Goal: Information Seeking & Learning: Learn about a topic

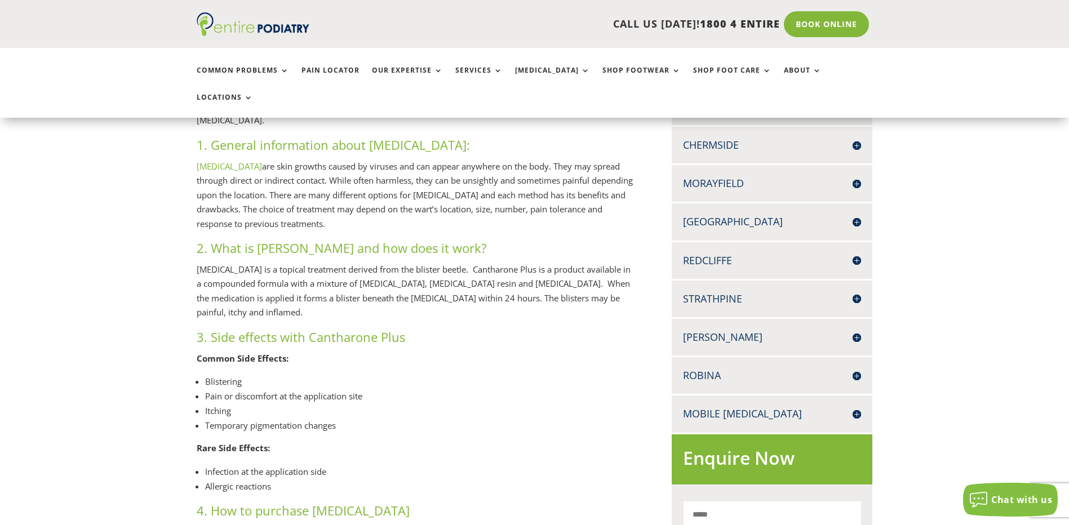
scroll to position [496, 0]
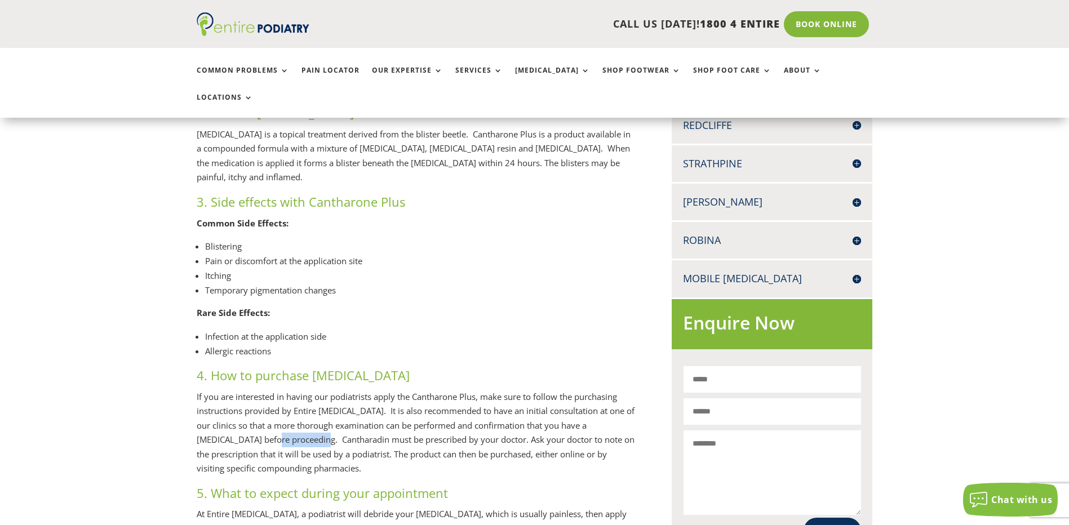
drag, startPoint x: 297, startPoint y: 364, endPoint x: 249, endPoint y: 366, distance: 48.5
click at [249, 390] on p "If you are interested in having our podiatrists apply the Cantharone Plus, make…" at bounding box center [416, 437] width 438 height 95
copy p "Cantharadin"
click at [208, 390] on p "If you are interested in having our podiatrists apply the Cantharone Plus, make…" at bounding box center [416, 437] width 438 height 95
click at [333, 394] on p "If you are interested in having our podiatrists apply the Cantharone Plus, make…" at bounding box center [416, 437] width 438 height 95
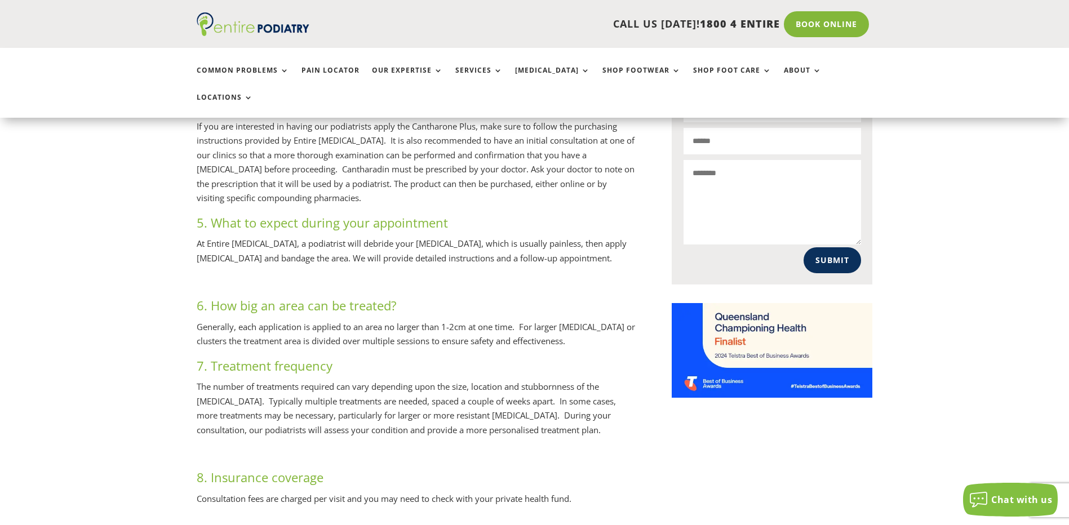
scroll to position [811, 0]
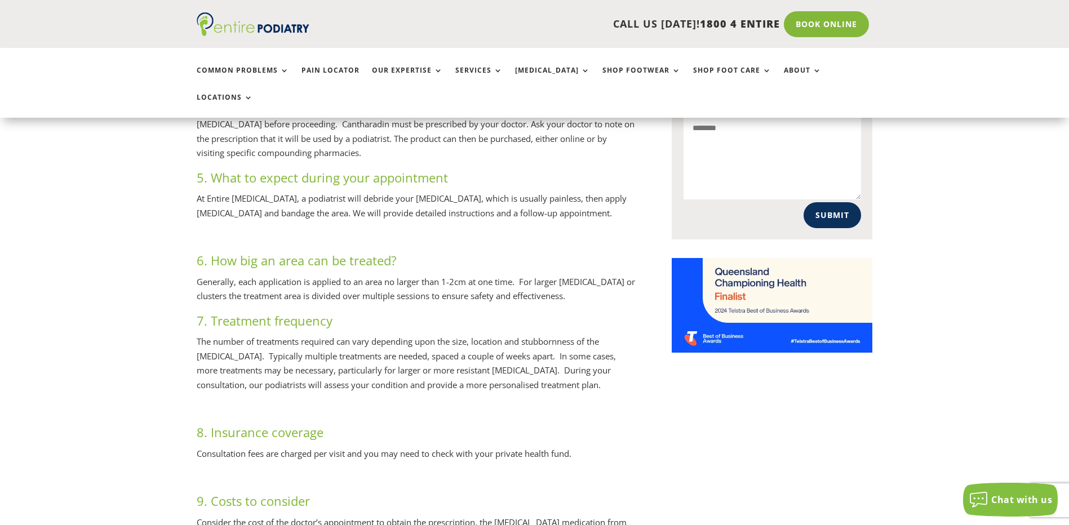
click at [510, 515] on p "Consider the cost of the doctor’s appointment to obtain the prescription, the […" at bounding box center [416, 533] width 438 height 37
drag, startPoint x: 546, startPoint y: 447, endPoint x: 501, endPoint y: 442, distance: 44.9
click at [501, 515] on p "Consider the cost of the doctor’s appointment to obtain the prescription, the […" at bounding box center [416, 533] width 438 height 37
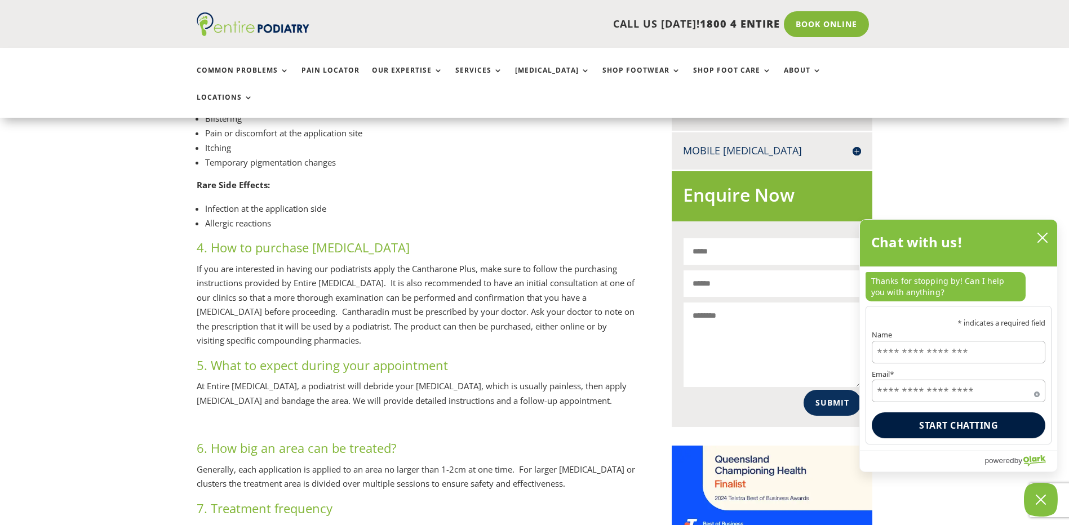
scroll to position [631, 0]
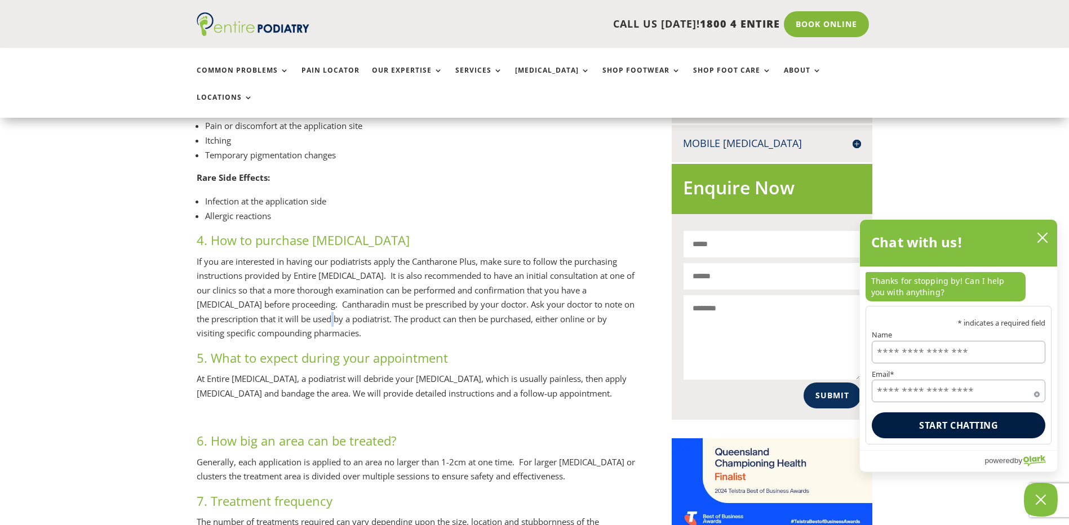
click at [304, 255] on p "If you are interested in having our podiatrists apply the Cantharone Plus, make…" at bounding box center [416, 302] width 438 height 95
drag, startPoint x: 459, startPoint y: 241, endPoint x: 304, endPoint y: 246, distance: 155.5
click at [304, 255] on p "If you are interested in having our podiatrists apply the Cantharone Plus, make…" at bounding box center [416, 302] width 438 height 95
drag, startPoint x: 304, startPoint y: 246, endPoint x: 342, endPoint y: 266, distance: 43.3
click at [341, 269] on p "If you are interested in having our podiatrists apply the Cantharone Plus, make…" at bounding box center [416, 302] width 438 height 95
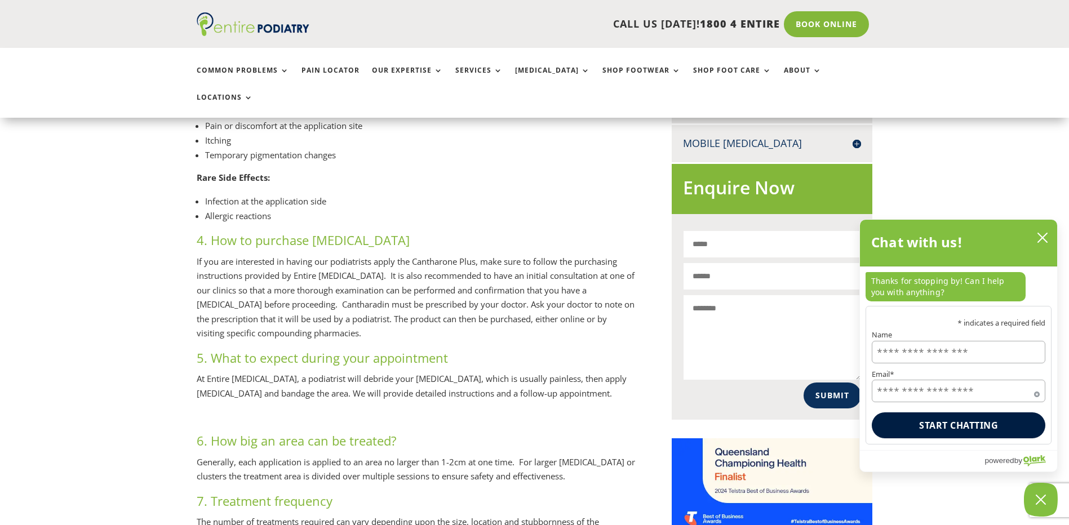
scroll to position [676, 0]
